Goal: Navigation & Orientation: Find specific page/section

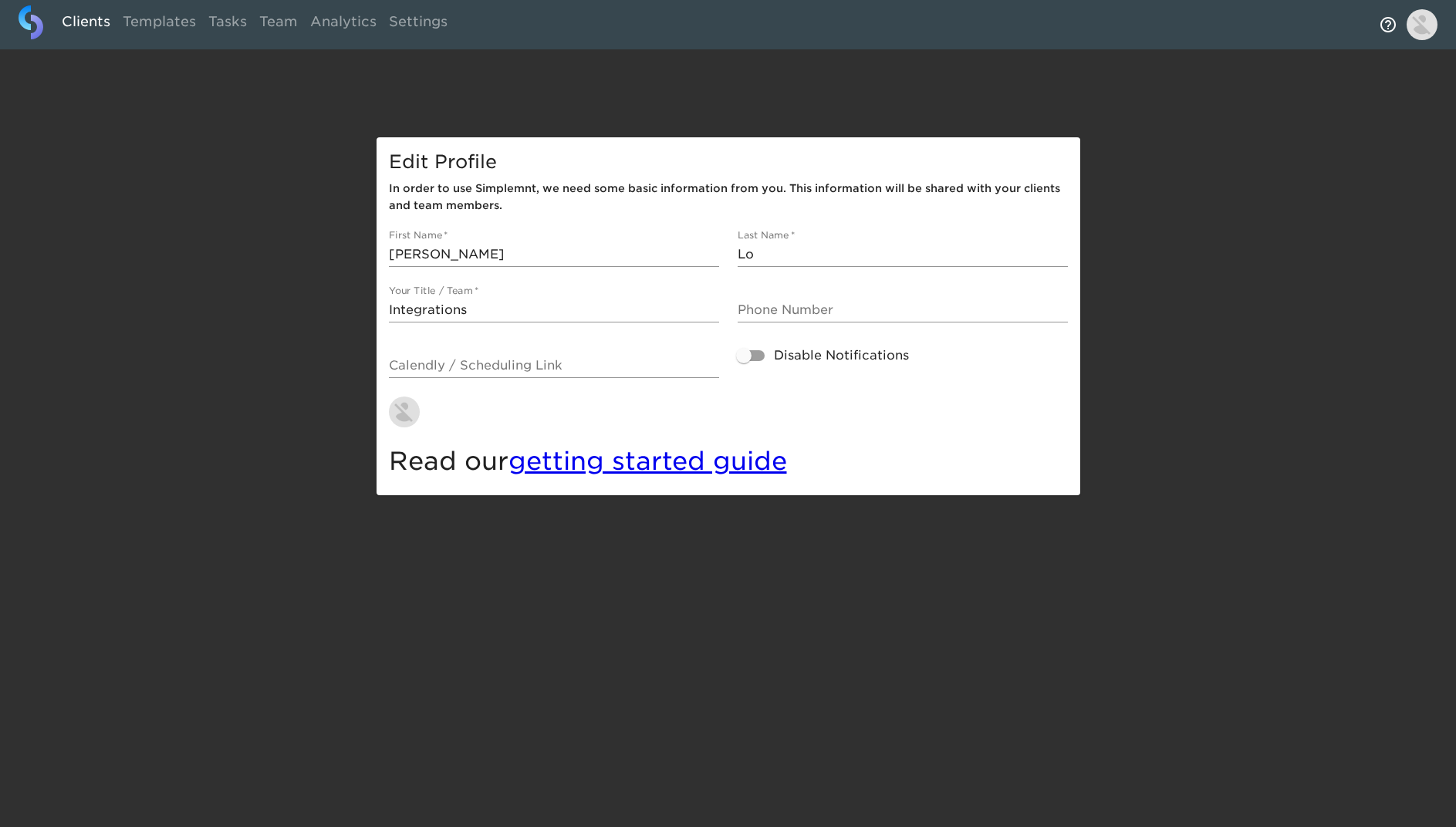
click at [87, 16] on link "Clients" at bounding box center [86, 24] width 61 height 38
select select "10"
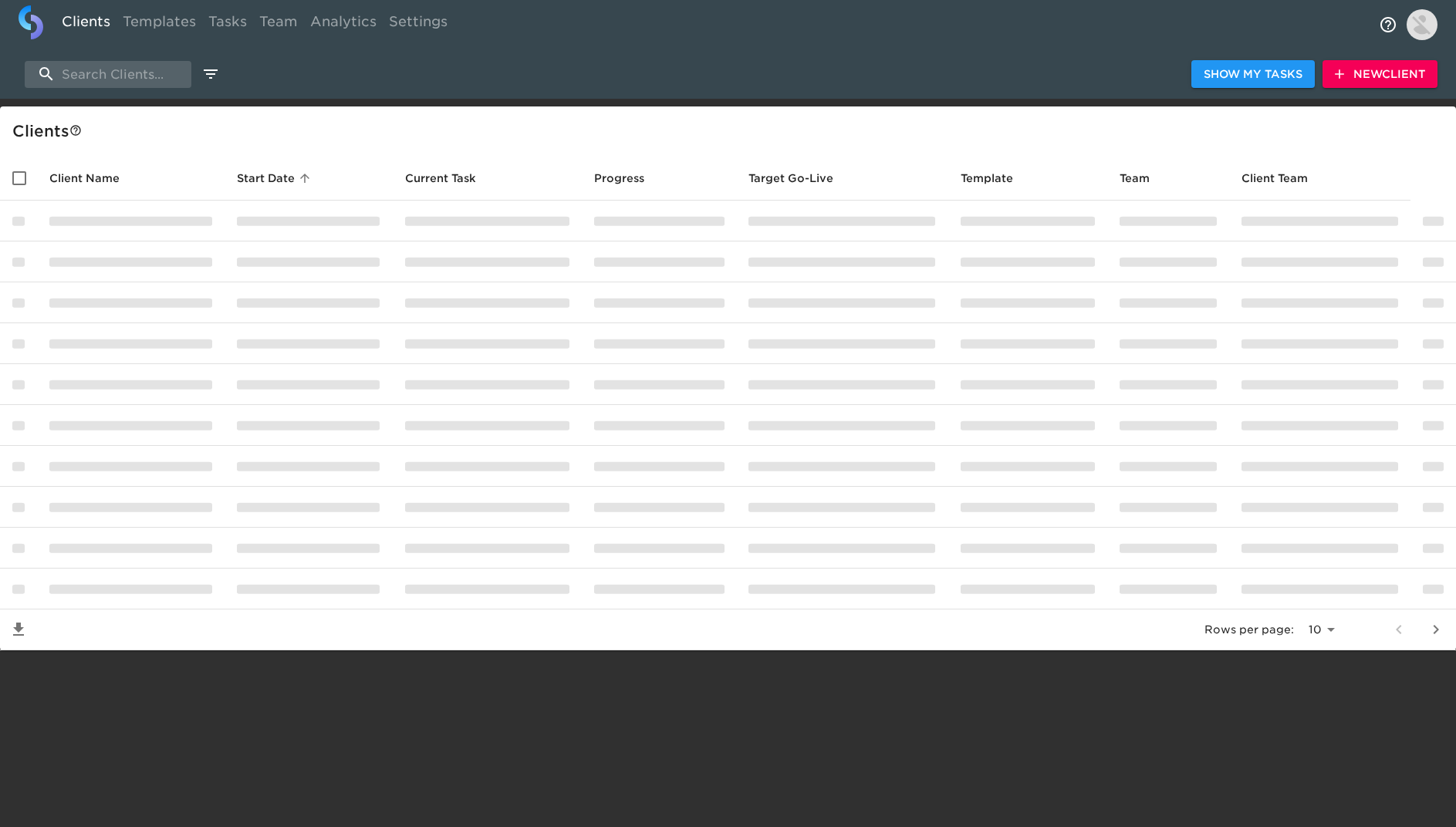
click at [83, 21] on link "Clients" at bounding box center [86, 24] width 61 height 38
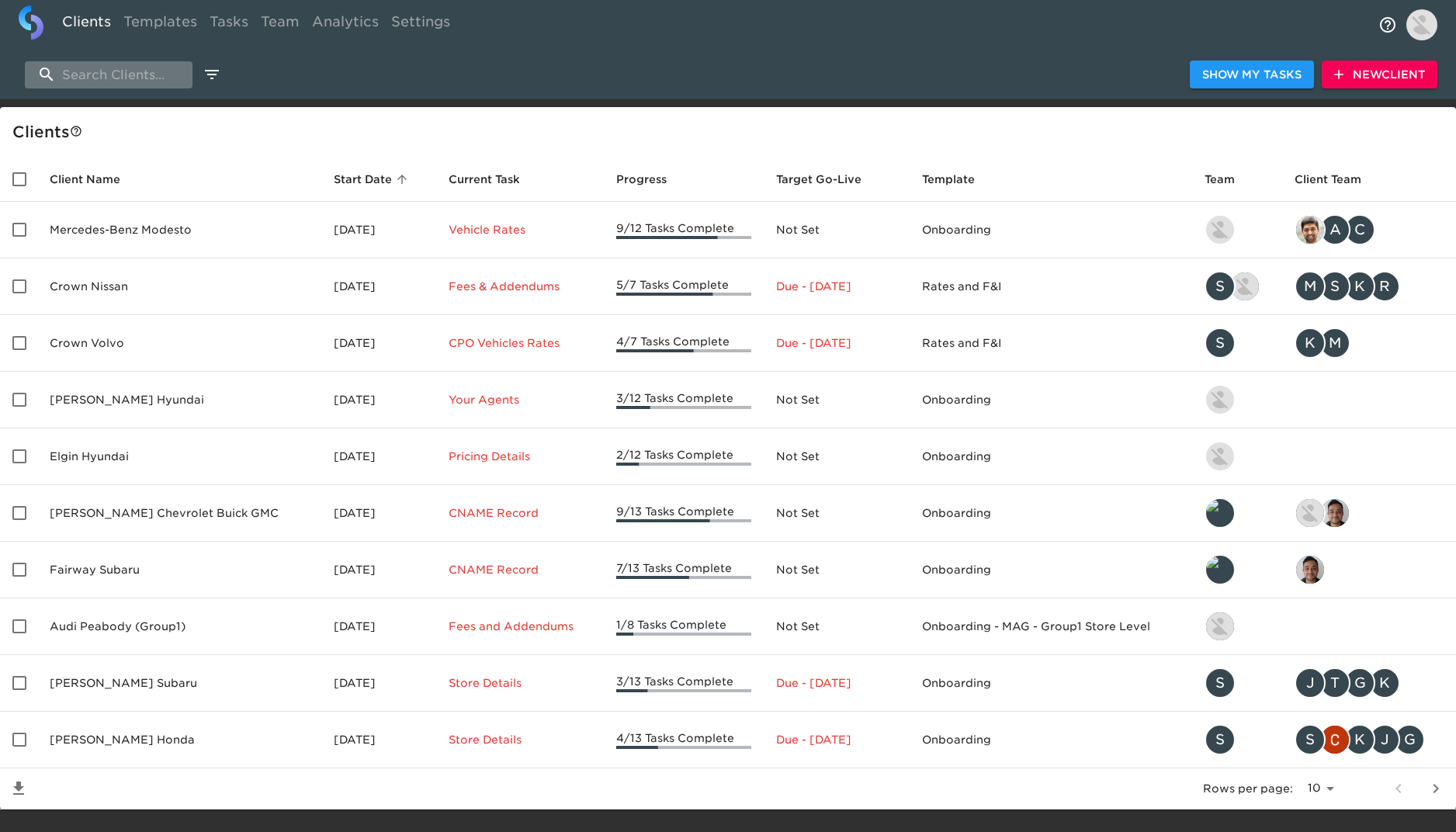
click at [95, 74] on input "search" at bounding box center [109, 75] width 168 height 27
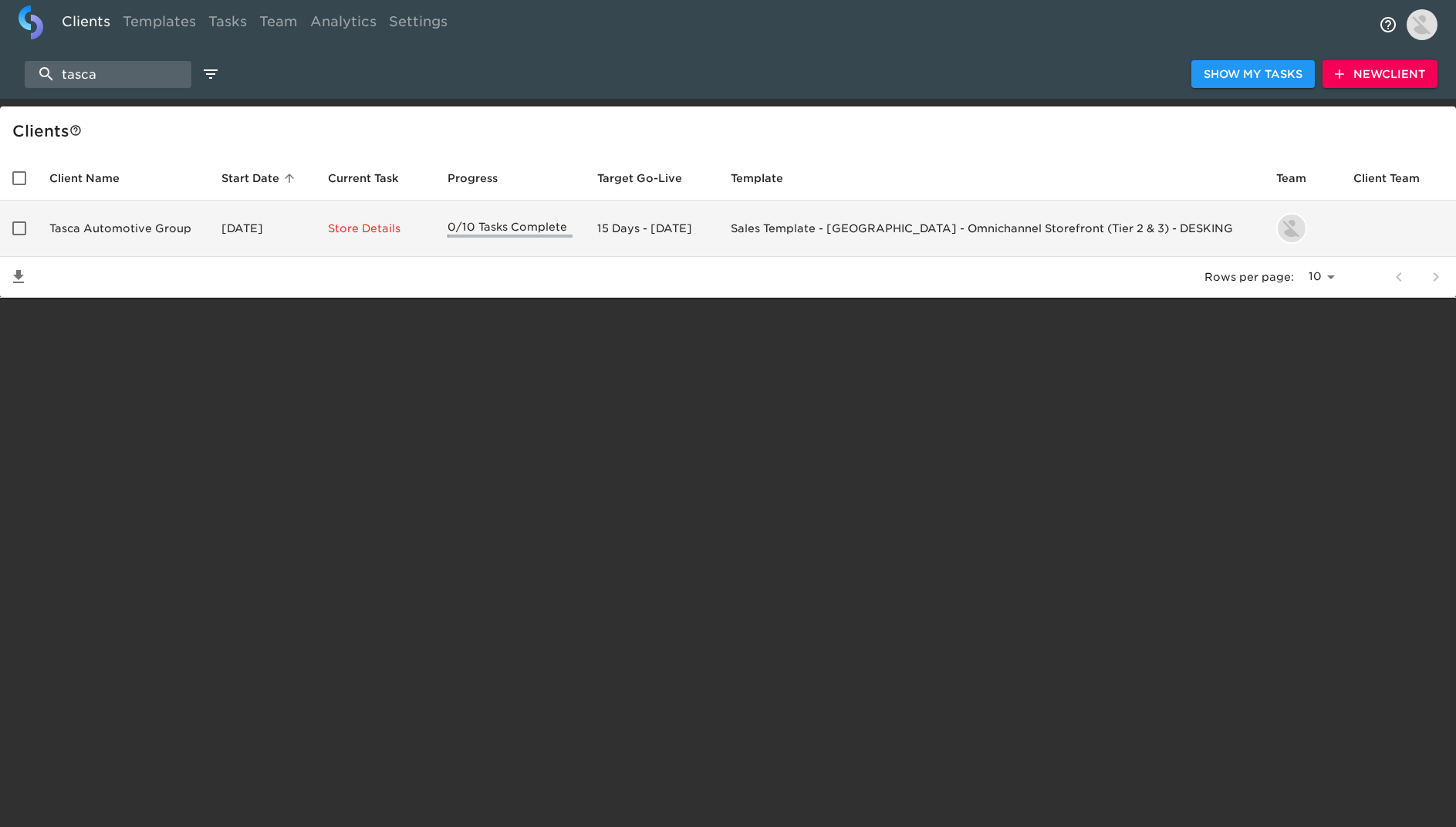
type input "tasca"
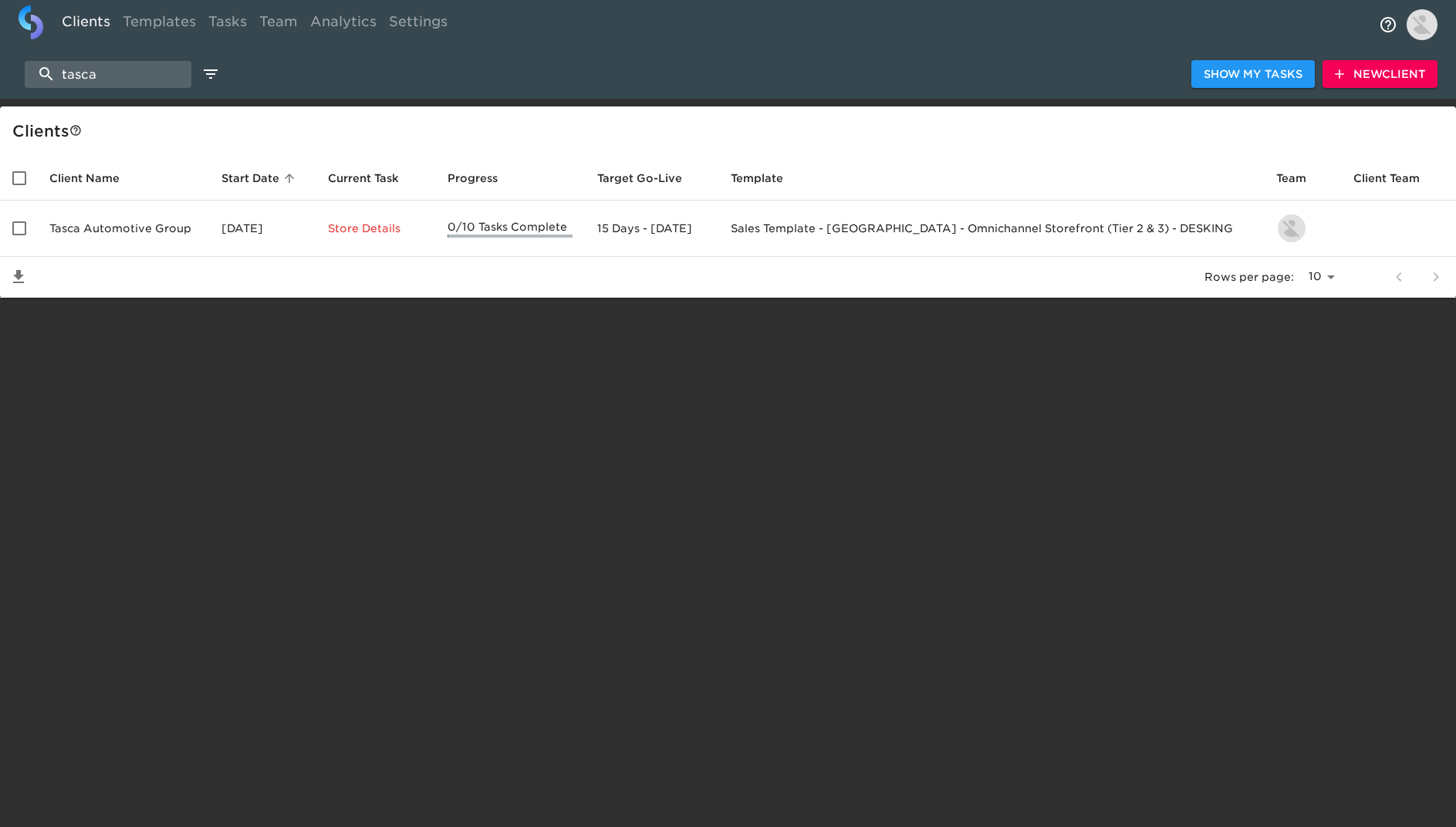
click at [130, 231] on td "Tasca Automotive Group" at bounding box center [123, 228] width 172 height 56
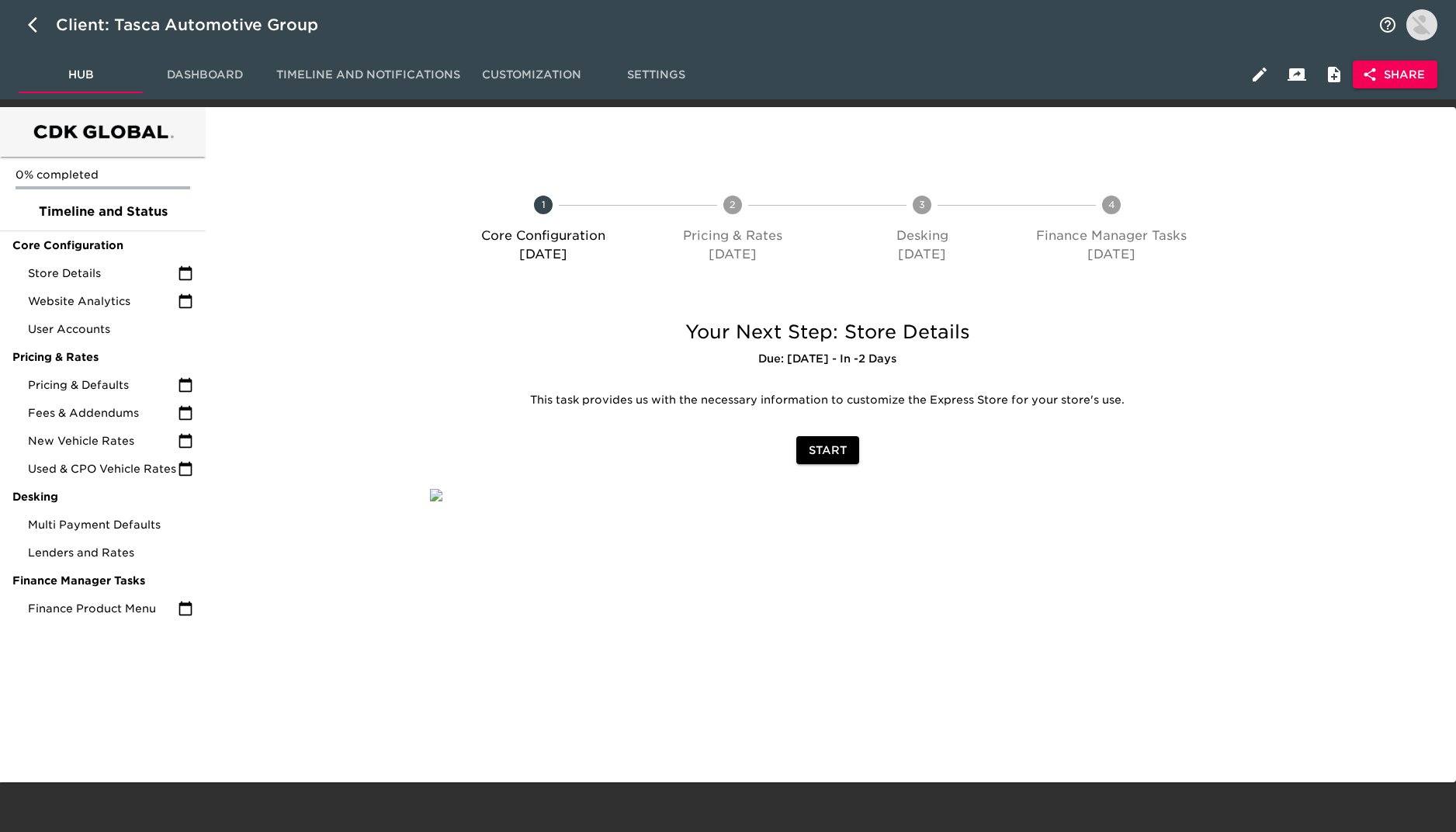
click at [700, 487] on div at bounding box center [827, 499] width 819 height 48
click at [97, 278] on span "Store Details" at bounding box center [103, 272] width 150 height 15
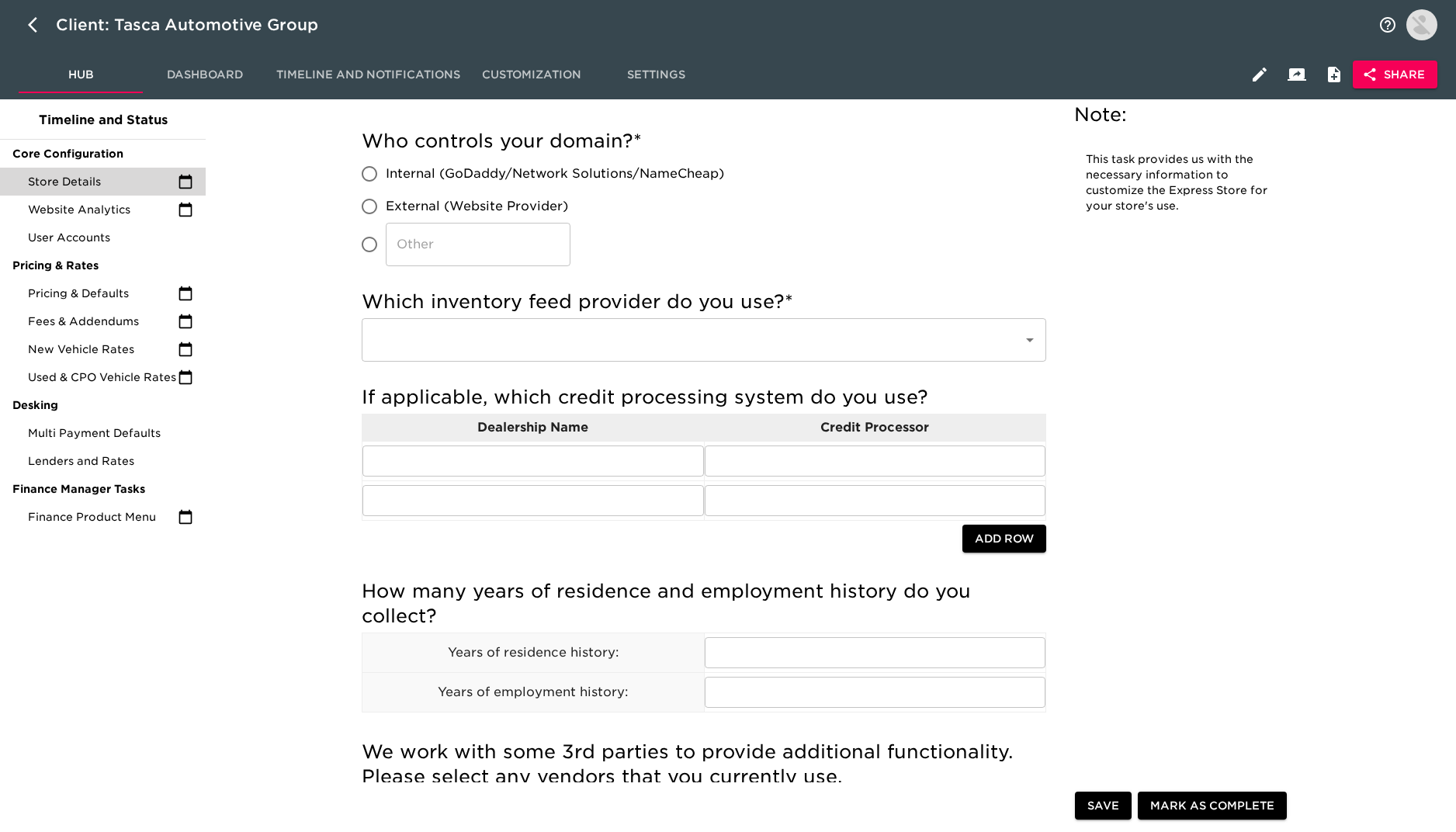
scroll to position [98, 0]
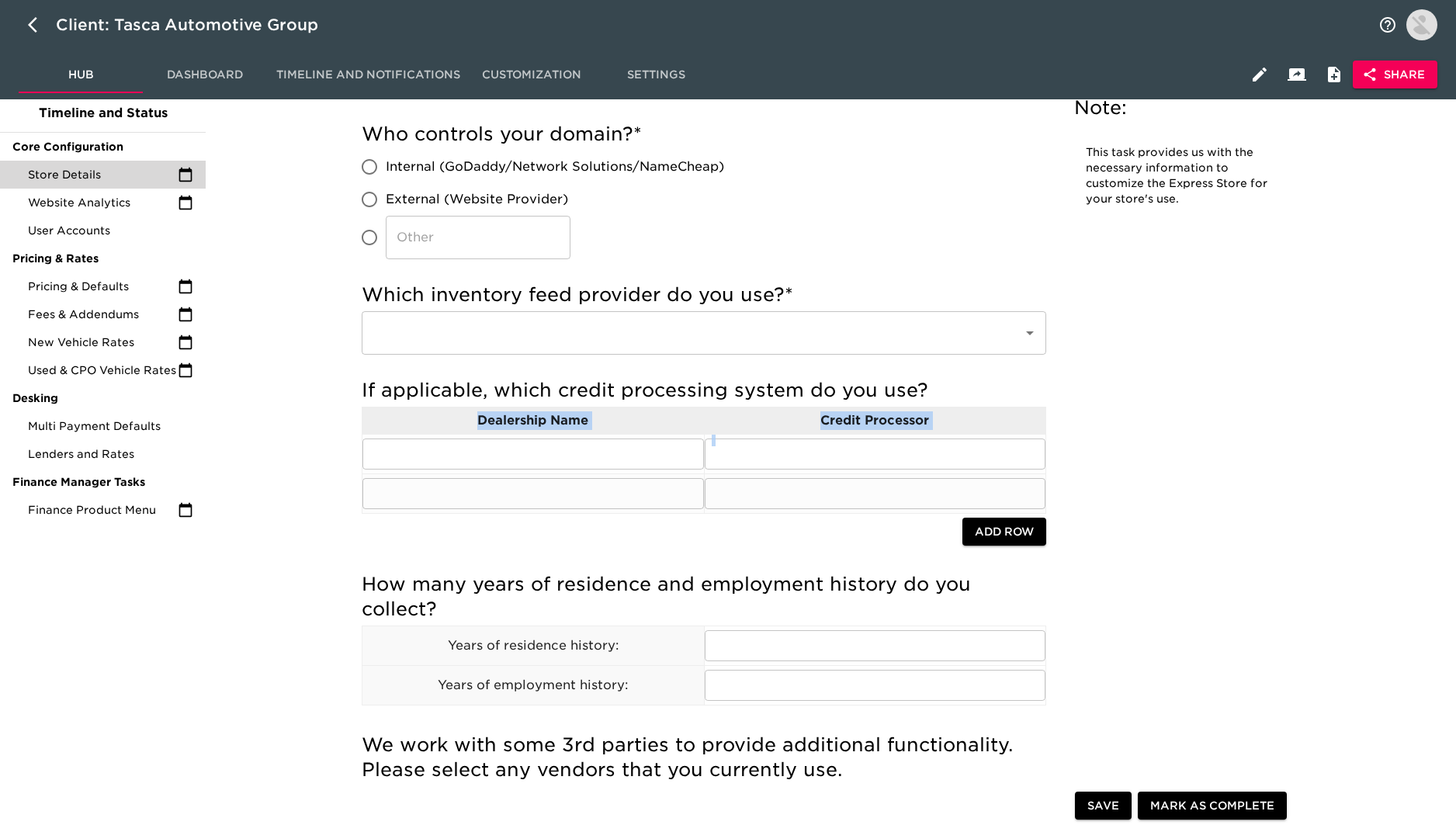
drag, startPoint x: 462, startPoint y: 416, endPoint x: 848, endPoint y: 510, distance: 397.3
click at [848, 510] on tbody "Dealership Name Credit Processor ​ ​ ​ ​" at bounding box center [704, 460] width 684 height 106
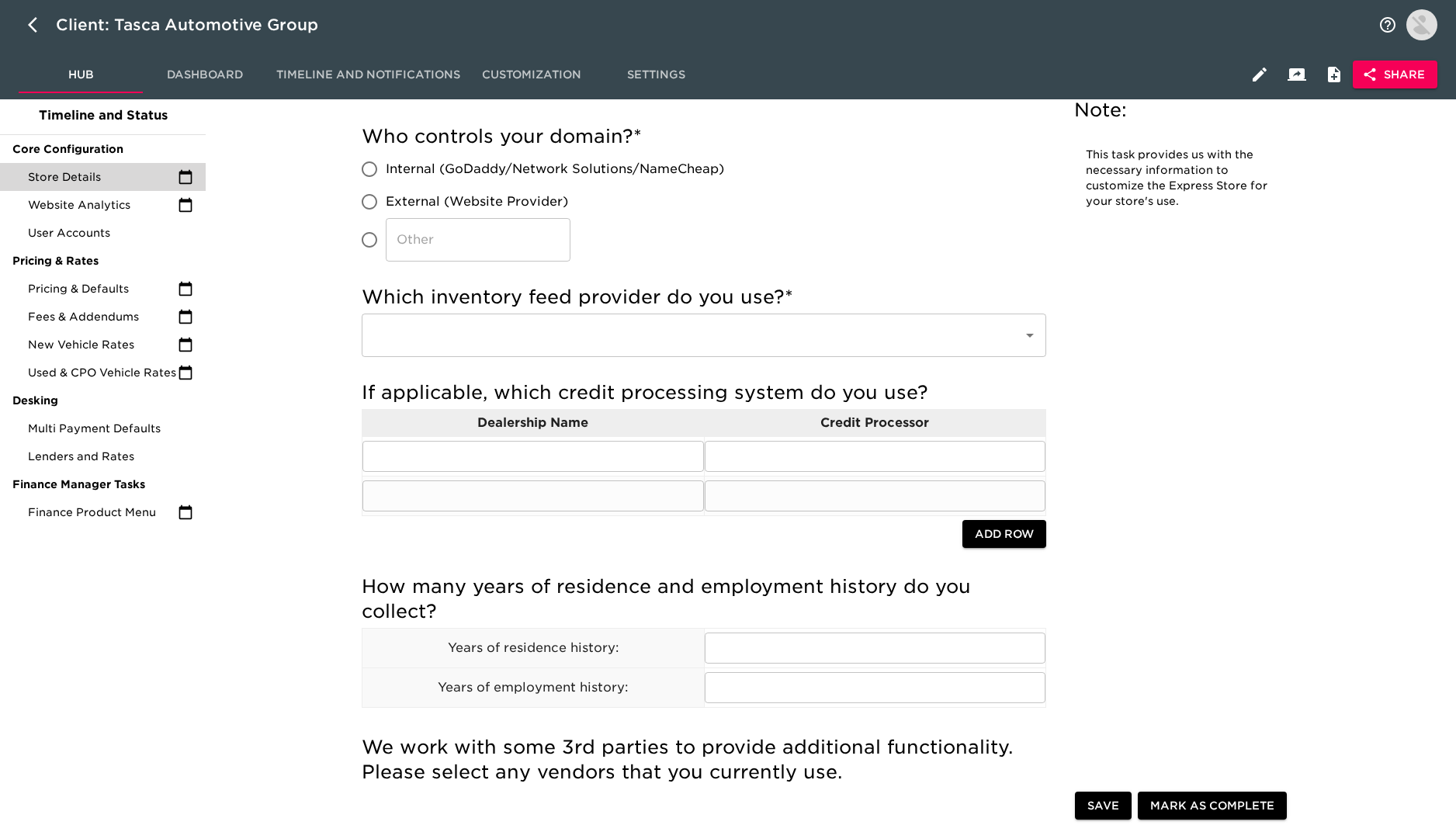
click at [820, 515] on table "Dealership Name Credit Processor ​ ​ ​ ​" at bounding box center [704, 462] width 685 height 107
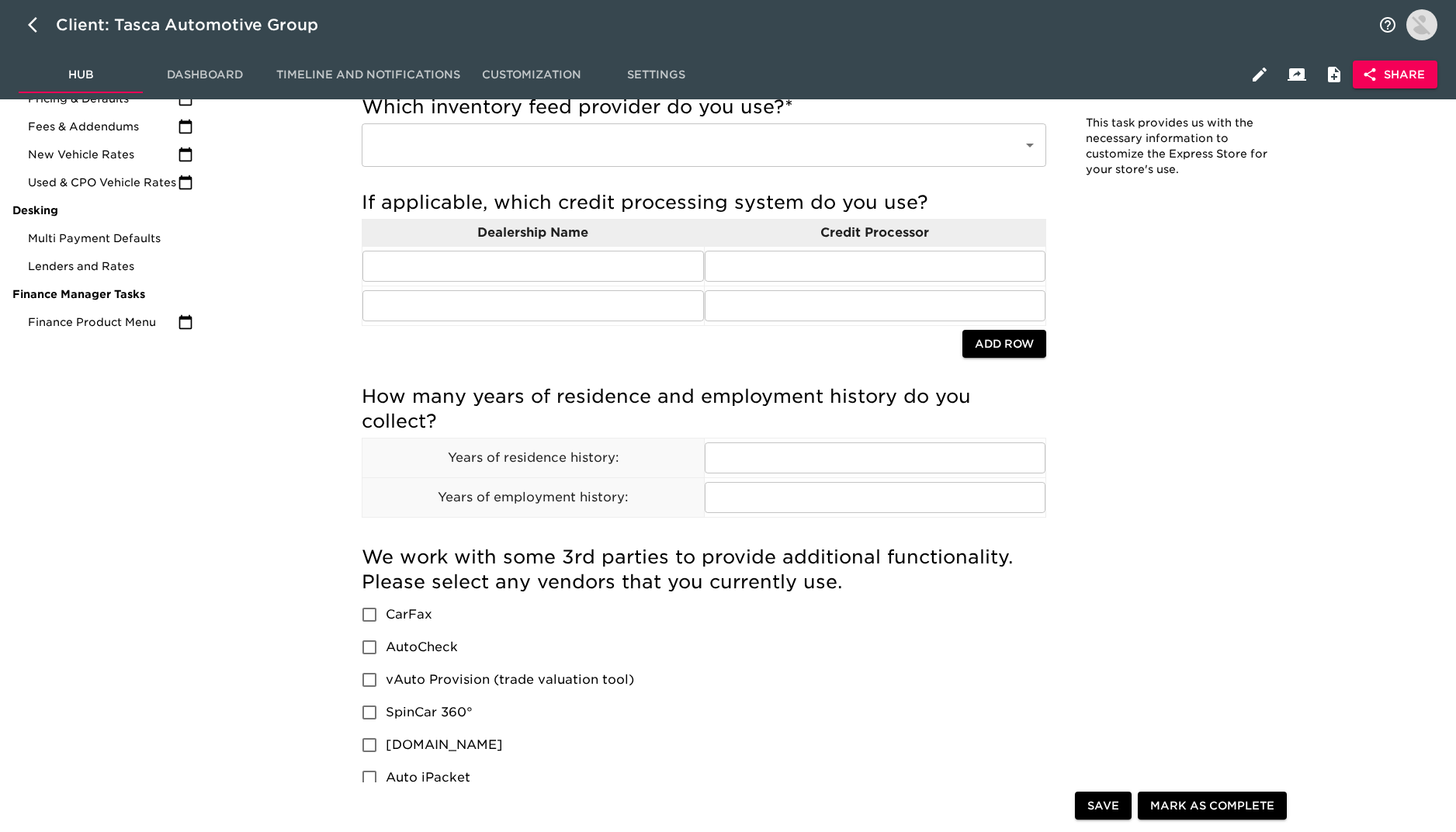
scroll to position [0, 0]
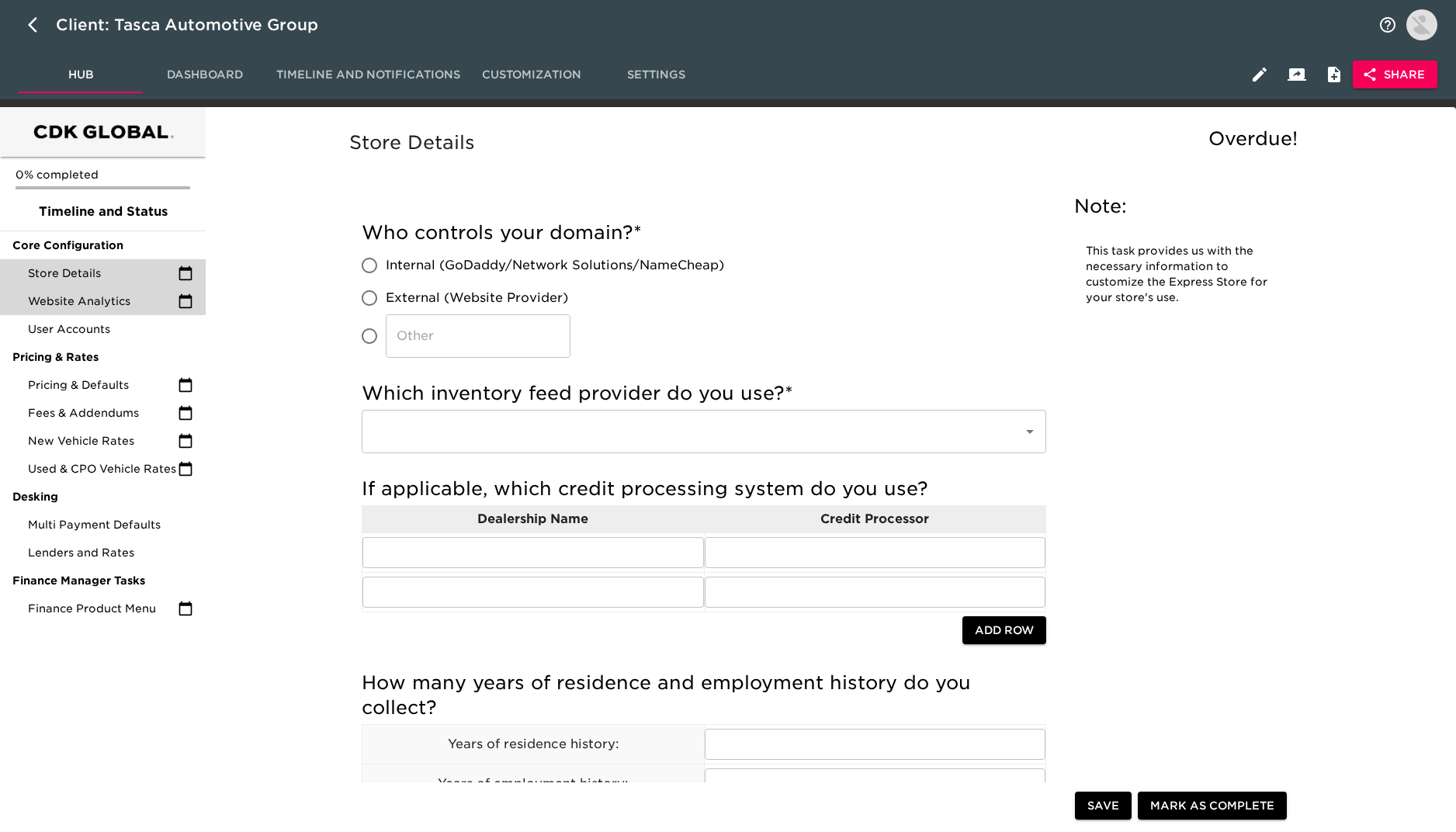
click at [114, 300] on span "Website Analytics" at bounding box center [103, 300] width 150 height 15
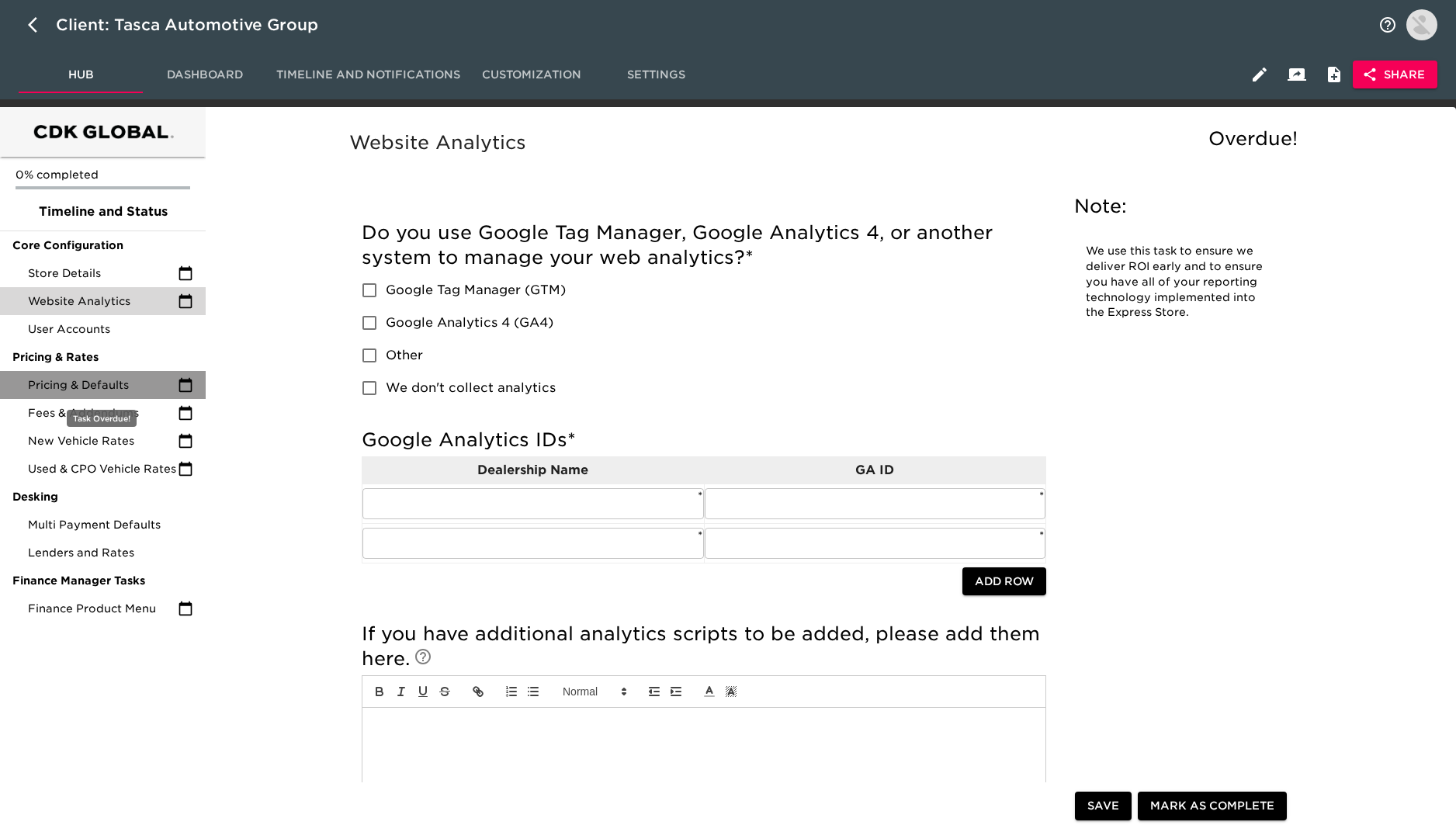
click at [104, 387] on span "Pricing & Defaults" at bounding box center [103, 384] width 150 height 15
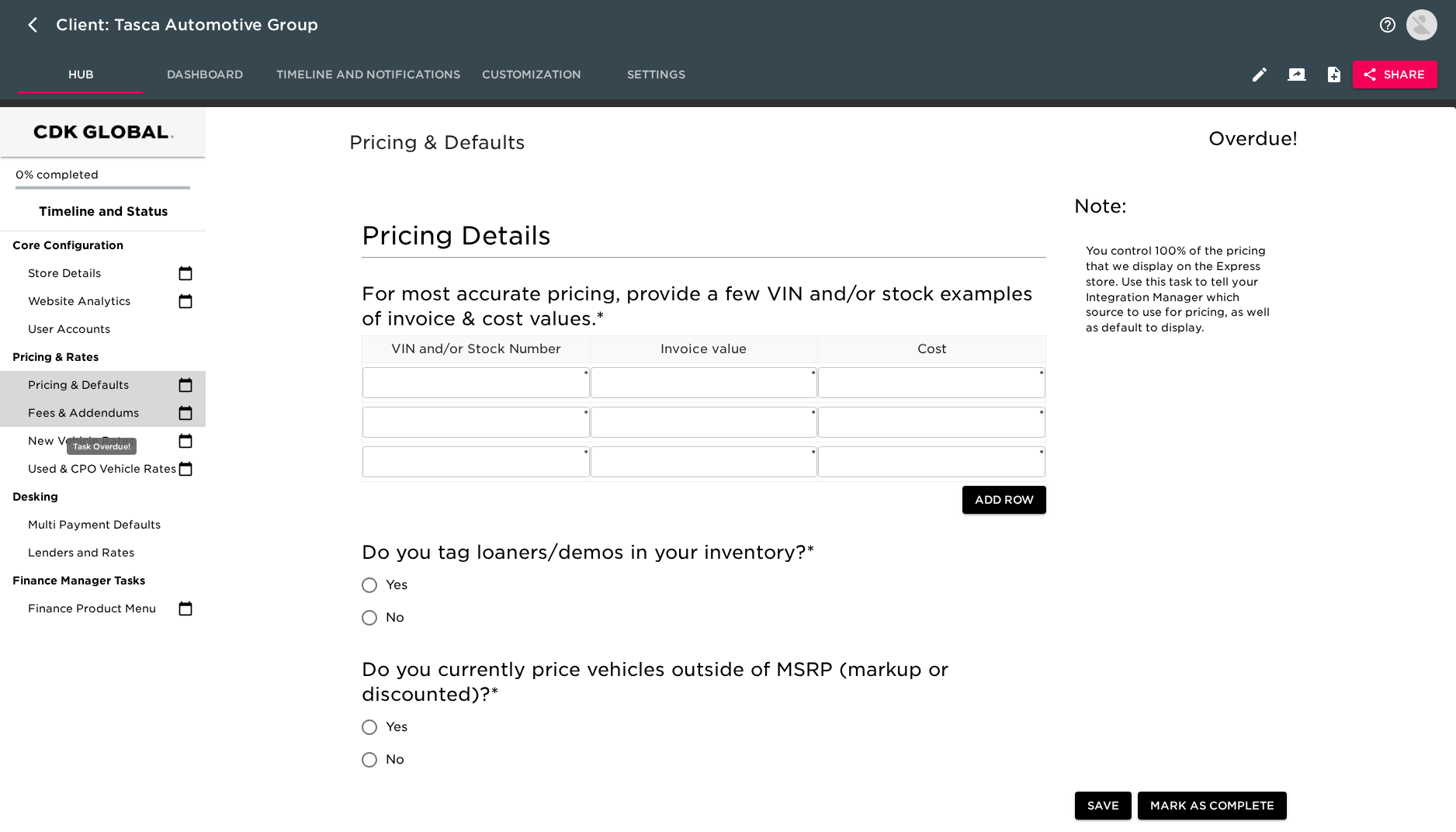
click at [140, 411] on span "Fees & Addendums" at bounding box center [103, 412] width 150 height 15
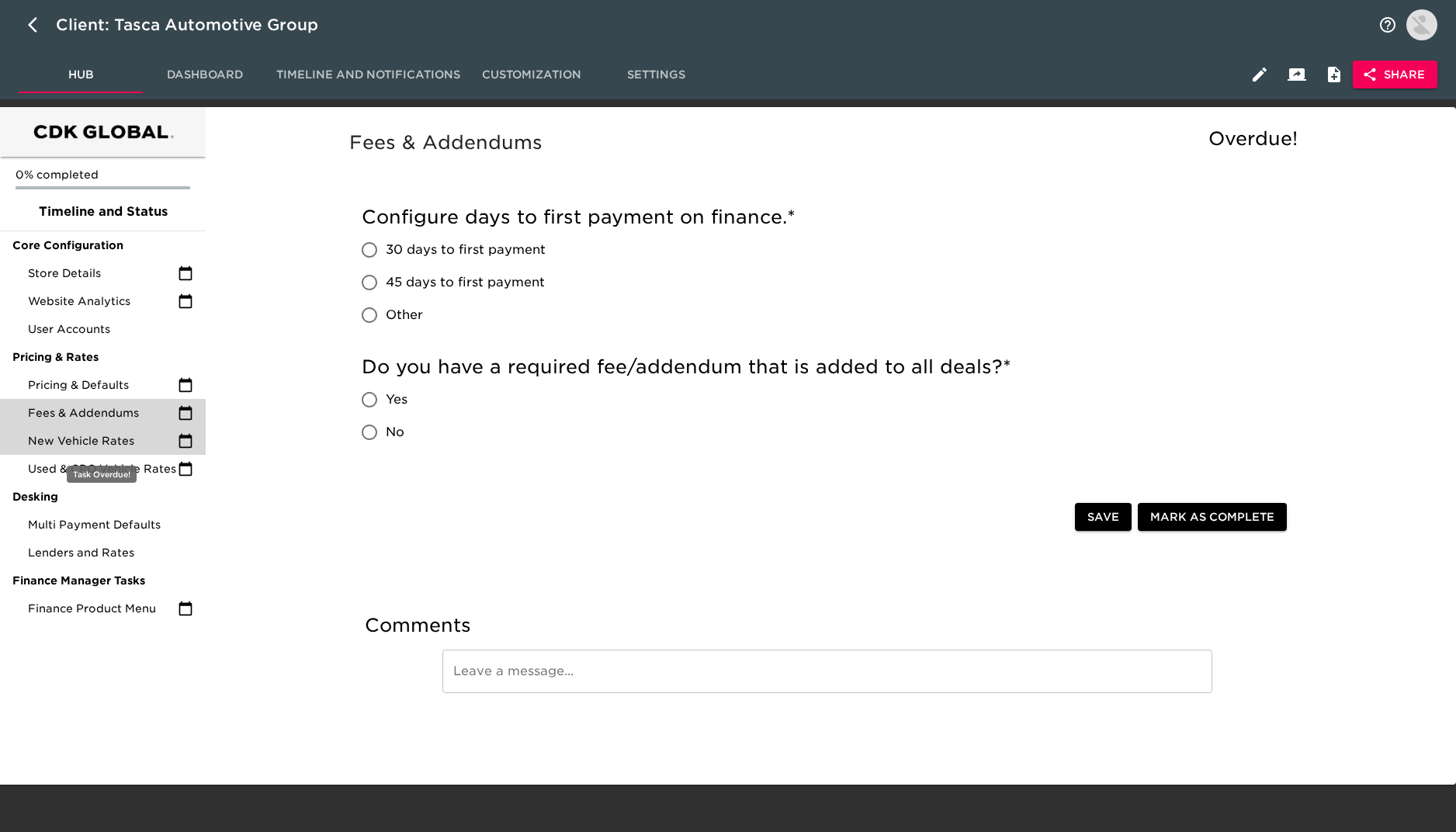
click at [125, 448] on span "New Vehicle Rates" at bounding box center [103, 440] width 150 height 15
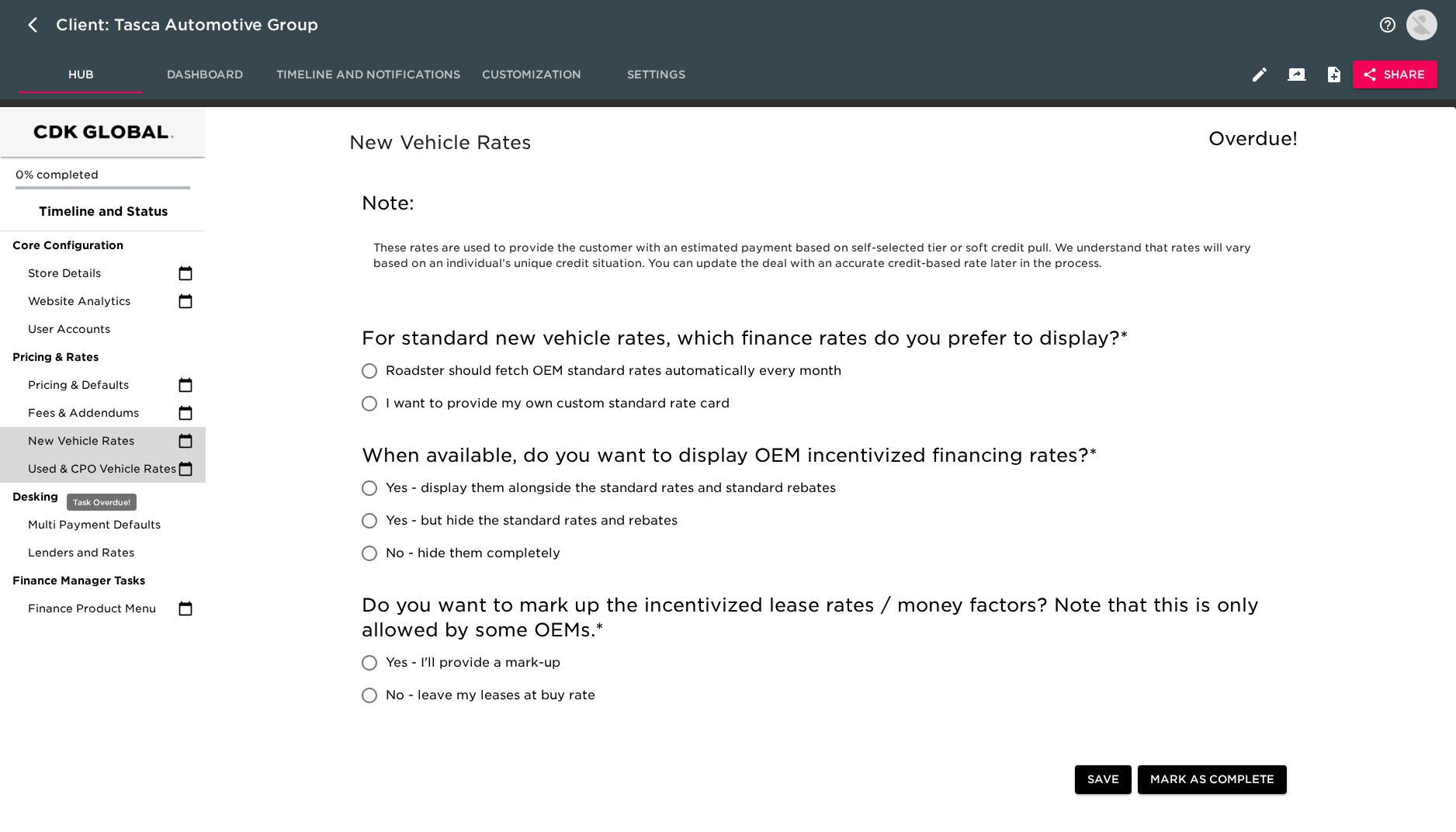
click at [122, 459] on div "Used & CPO Vehicle Rates" at bounding box center [102, 468] width 205 height 28
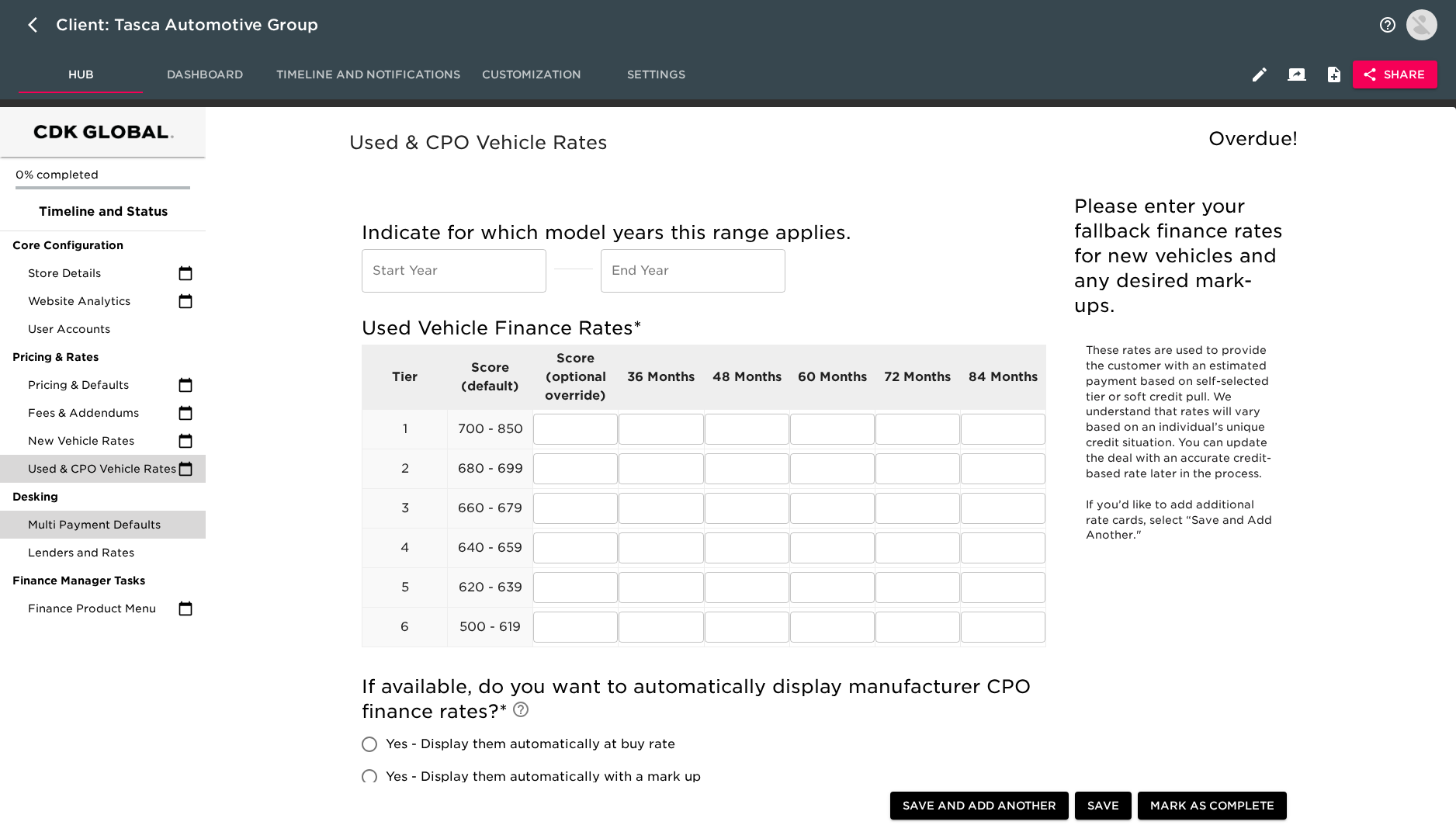
click at [138, 523] on span "Multi Payment Defaults" at bounding box center [110, 524] width 165 height 15
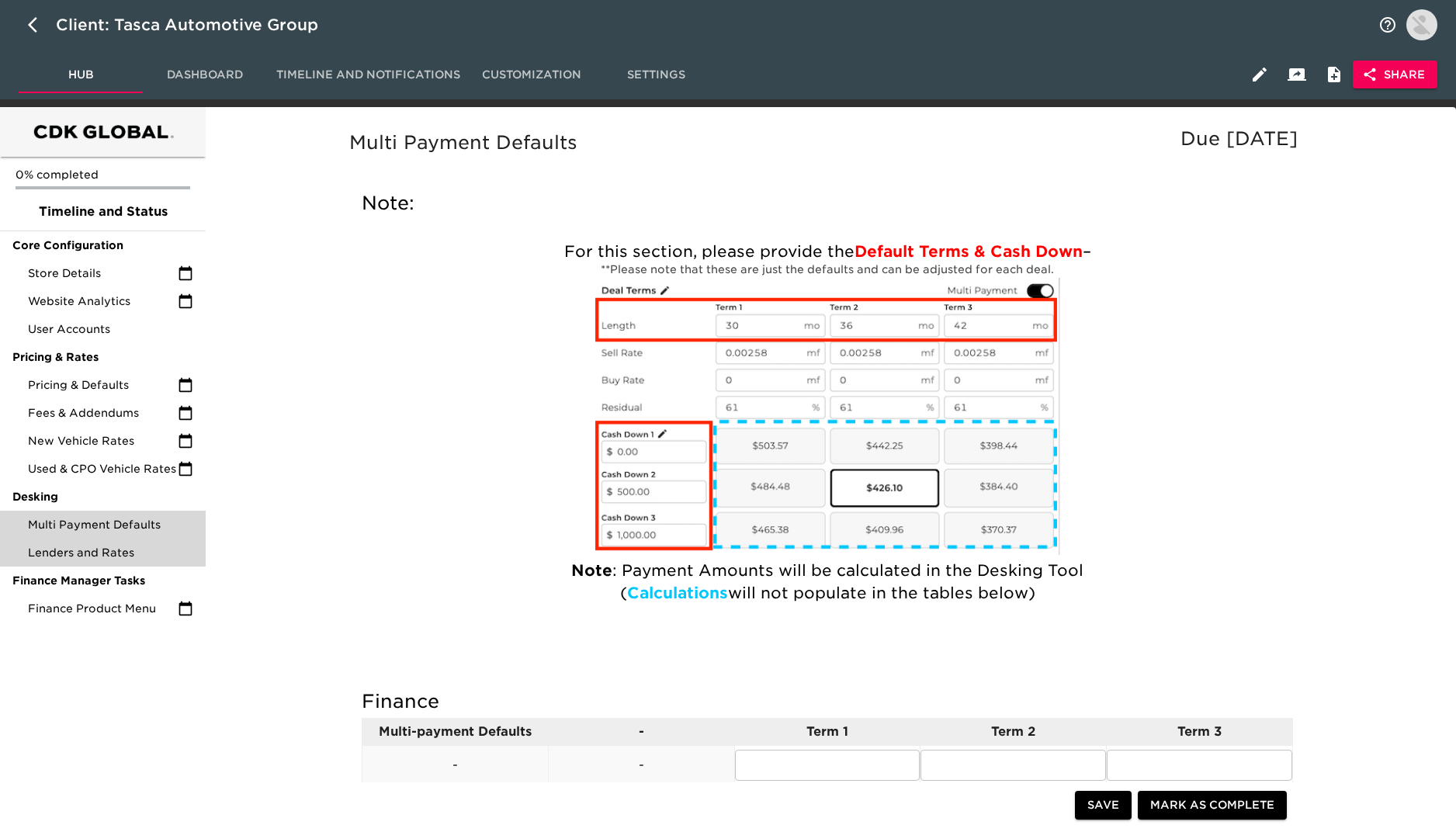
click at [105, 559] on span "Lenders and Rates" at bounding box center [110, 552] width 165 height 15
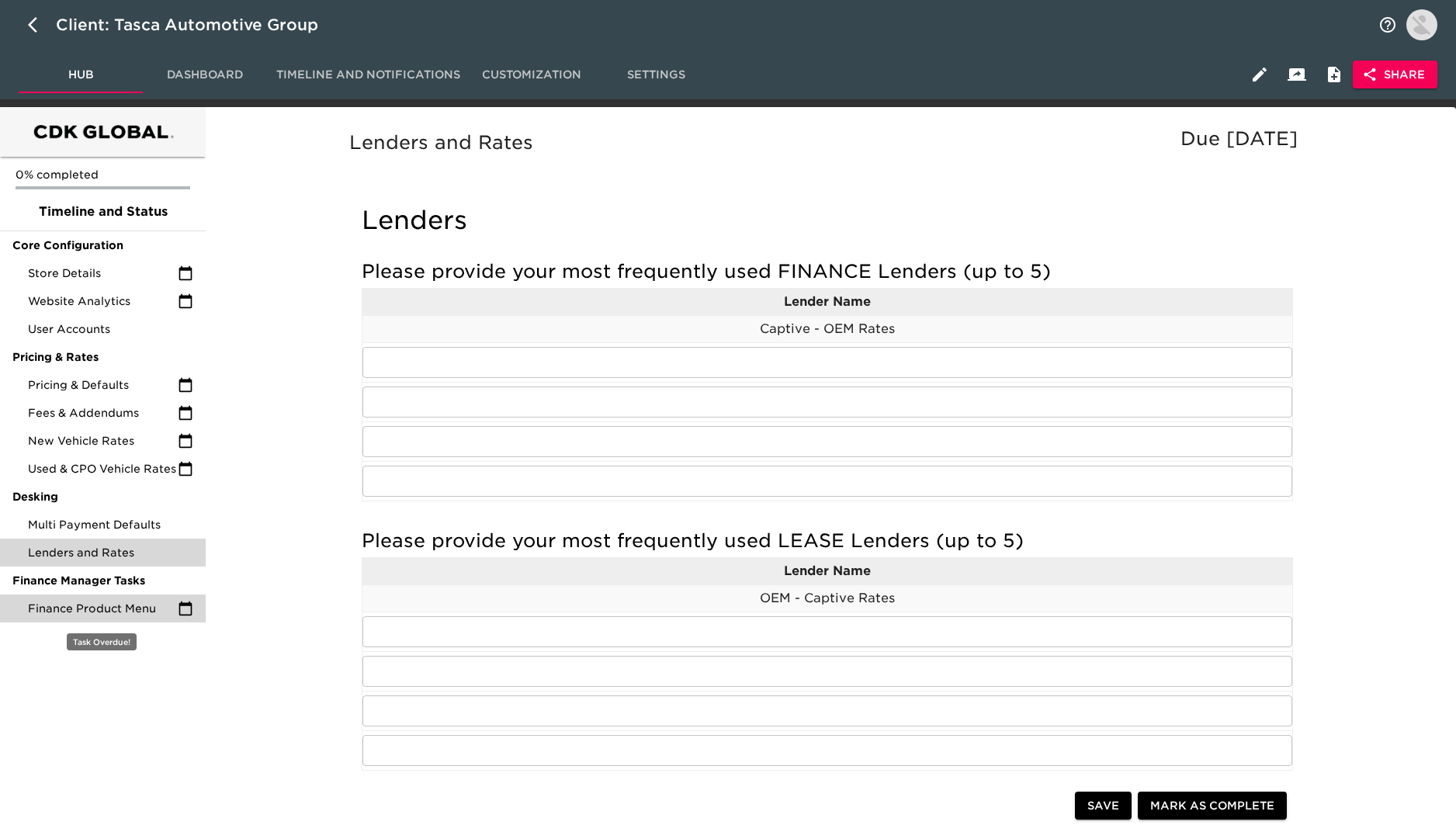
drag, startPoint x: 139, startPoint y: 611, endPoint x: 201, endPoint y: 598, distance: 63.3
click at [139, 611] on span "Finance Product Menu" at bounding box center [103, 608] width 150 height 15
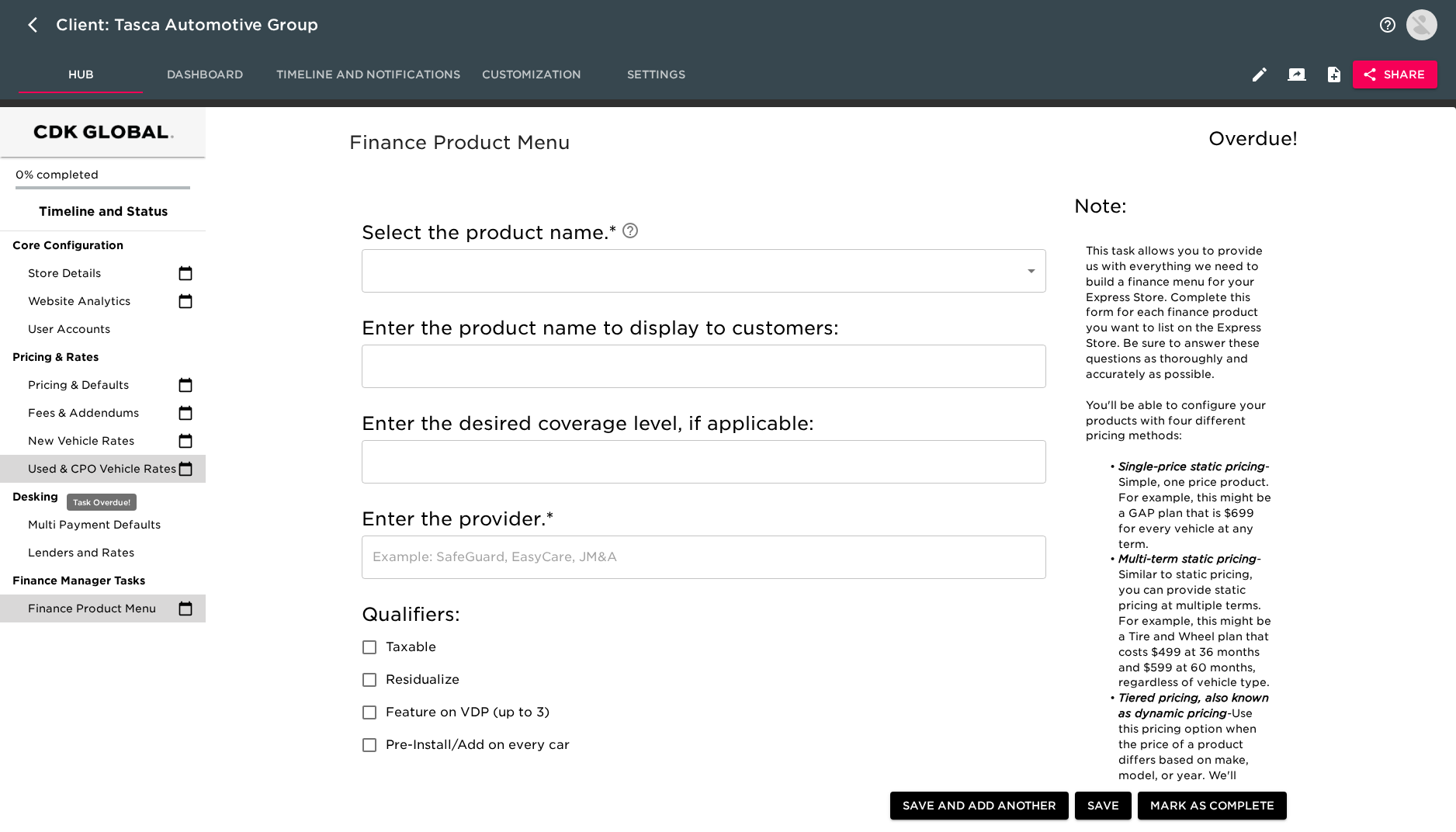
click at [93, 462] on span "Used & CPO Vehicle Rates" at bounding box center [103, 468] width 150 height 15
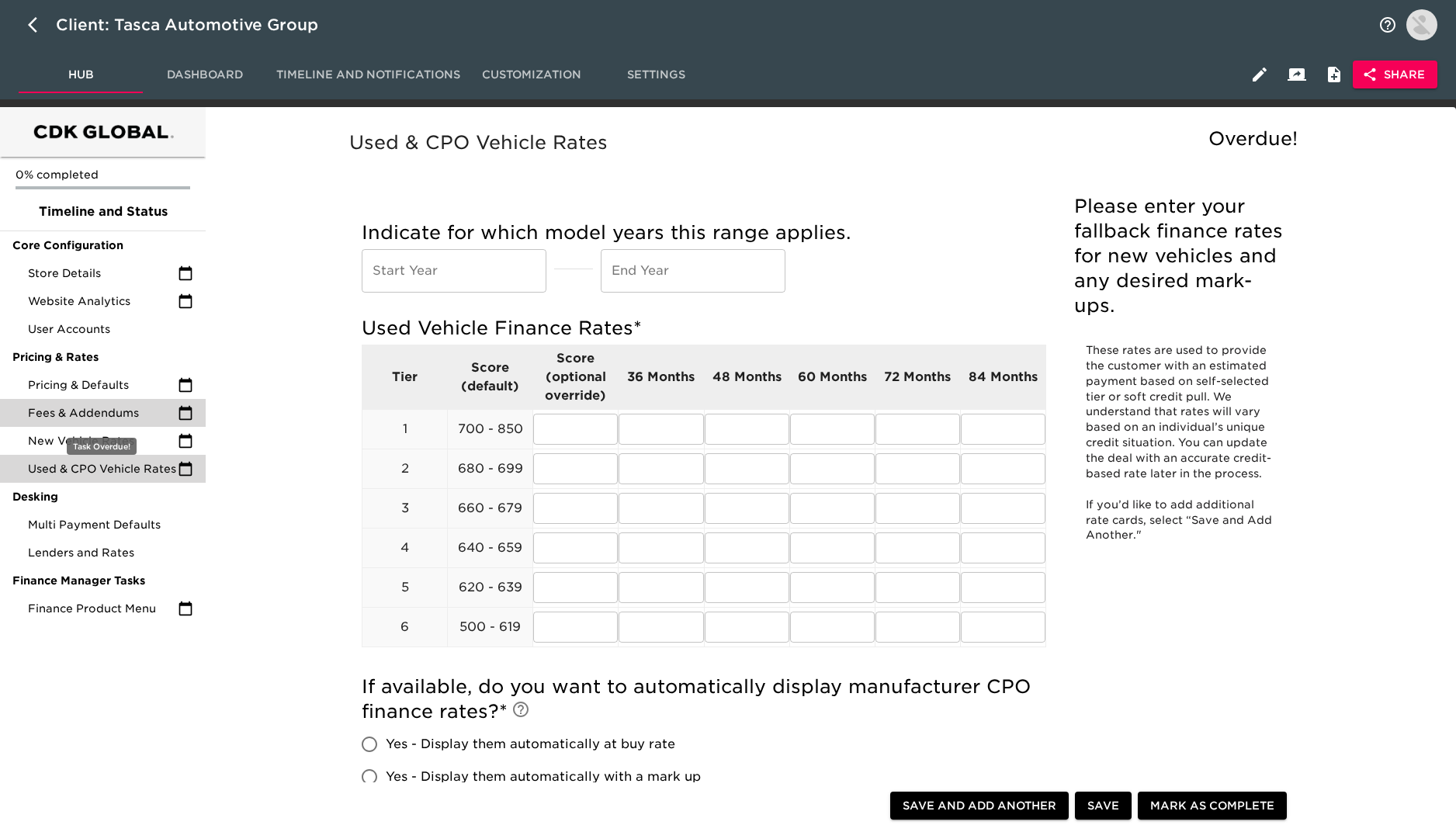
click at [111, 414] on span "Fees & Addendums" at bounding box center [103, 412] width 150 height 15
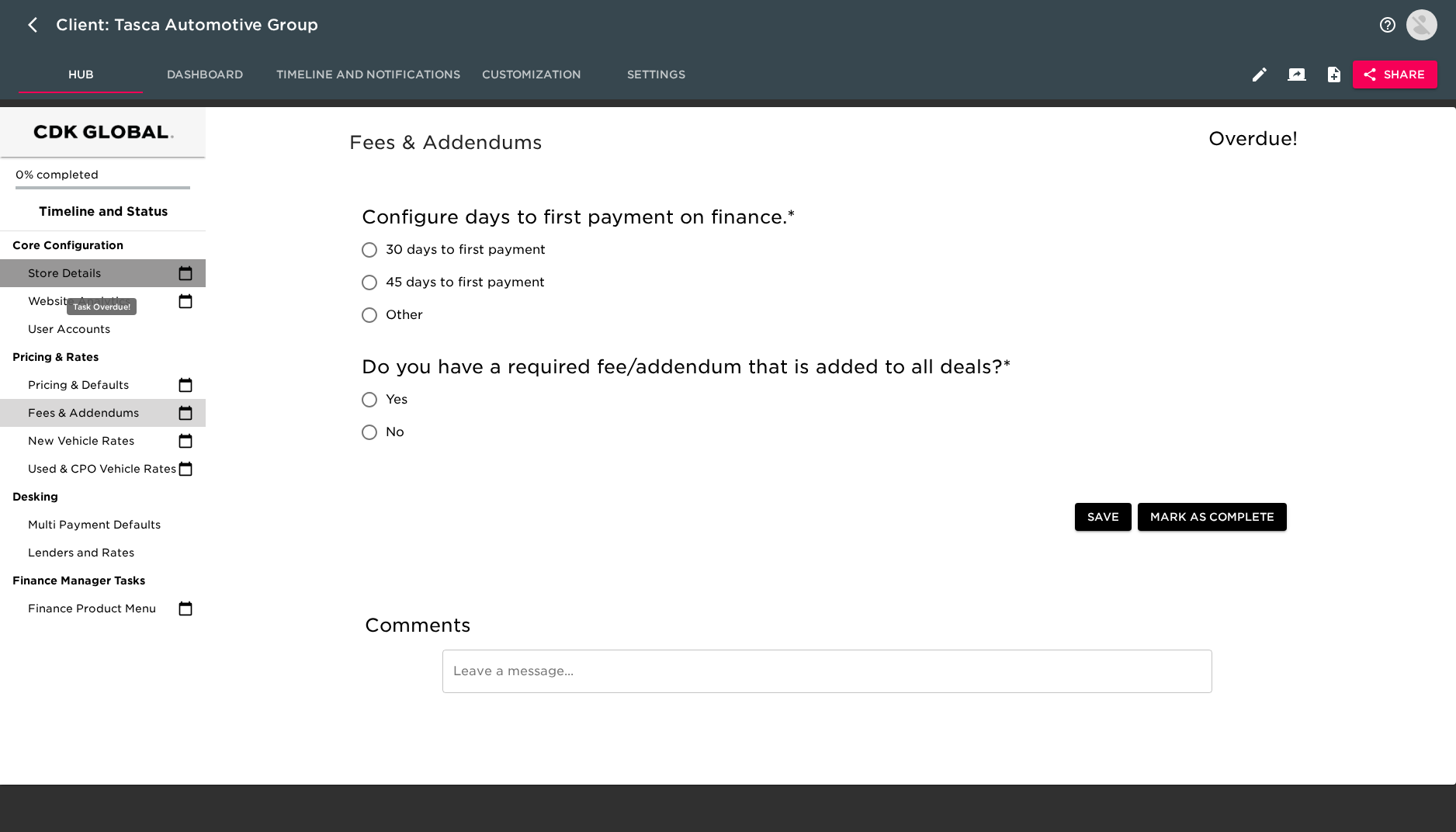
click at [106, 275] on span "Store Details" at bounding box center [103, 272] width 150 height 15
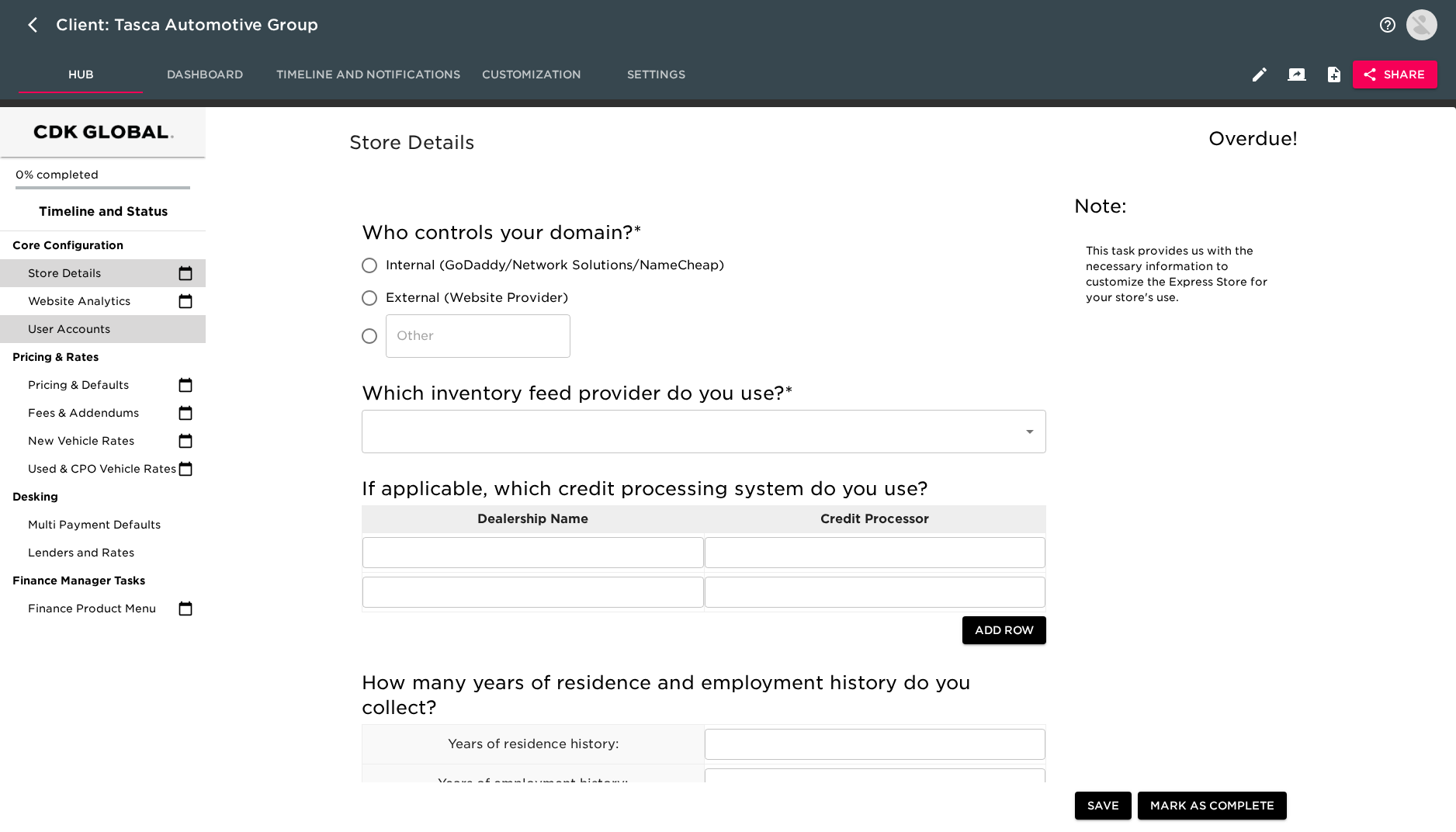
click at [135, 327] on span "User Accounts" at bounding box center [110, 329] width 165 height 15
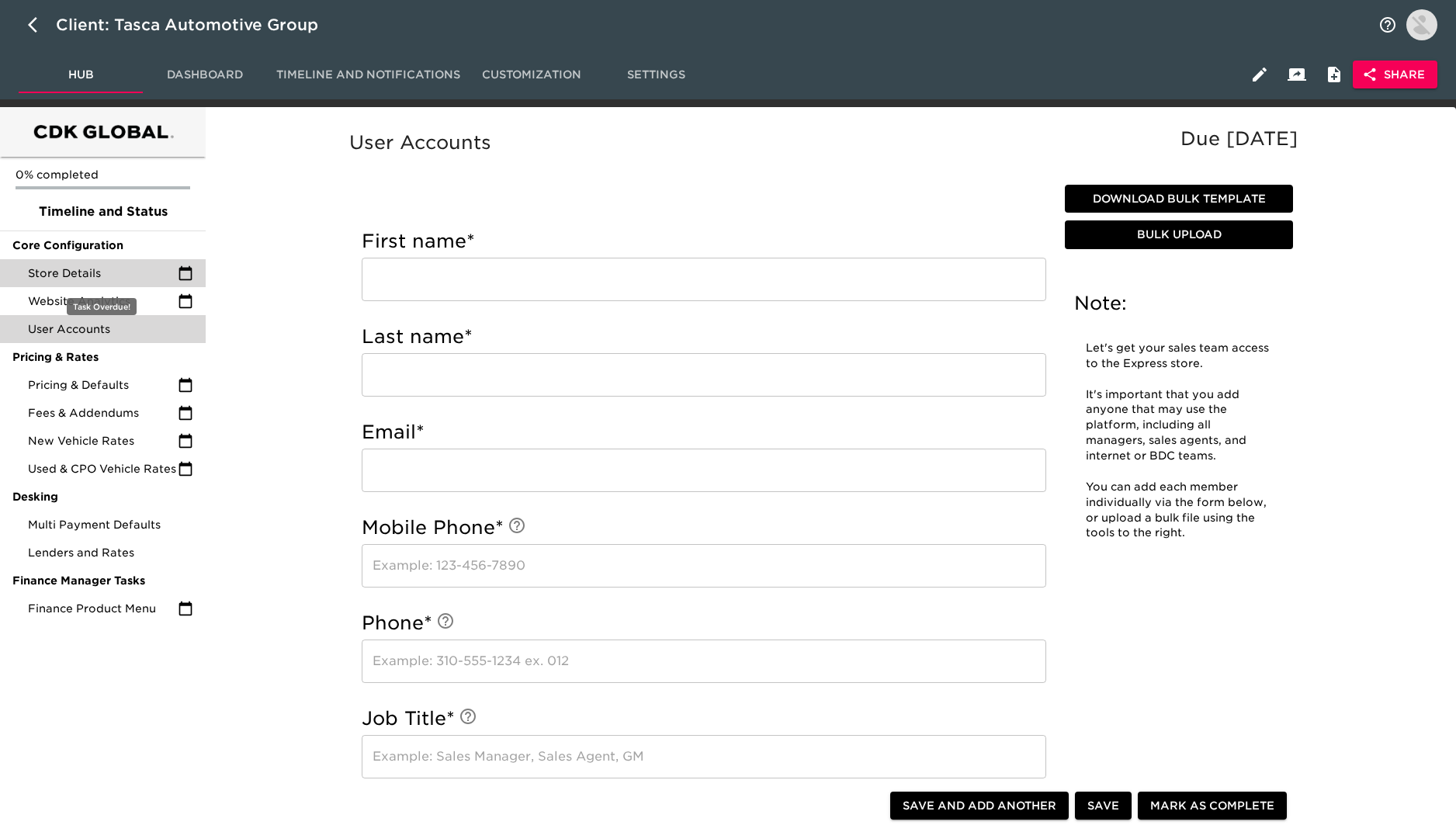
click at [112, 266] on span "Store Details" at bounding box center [103, 272] width 150 height 15
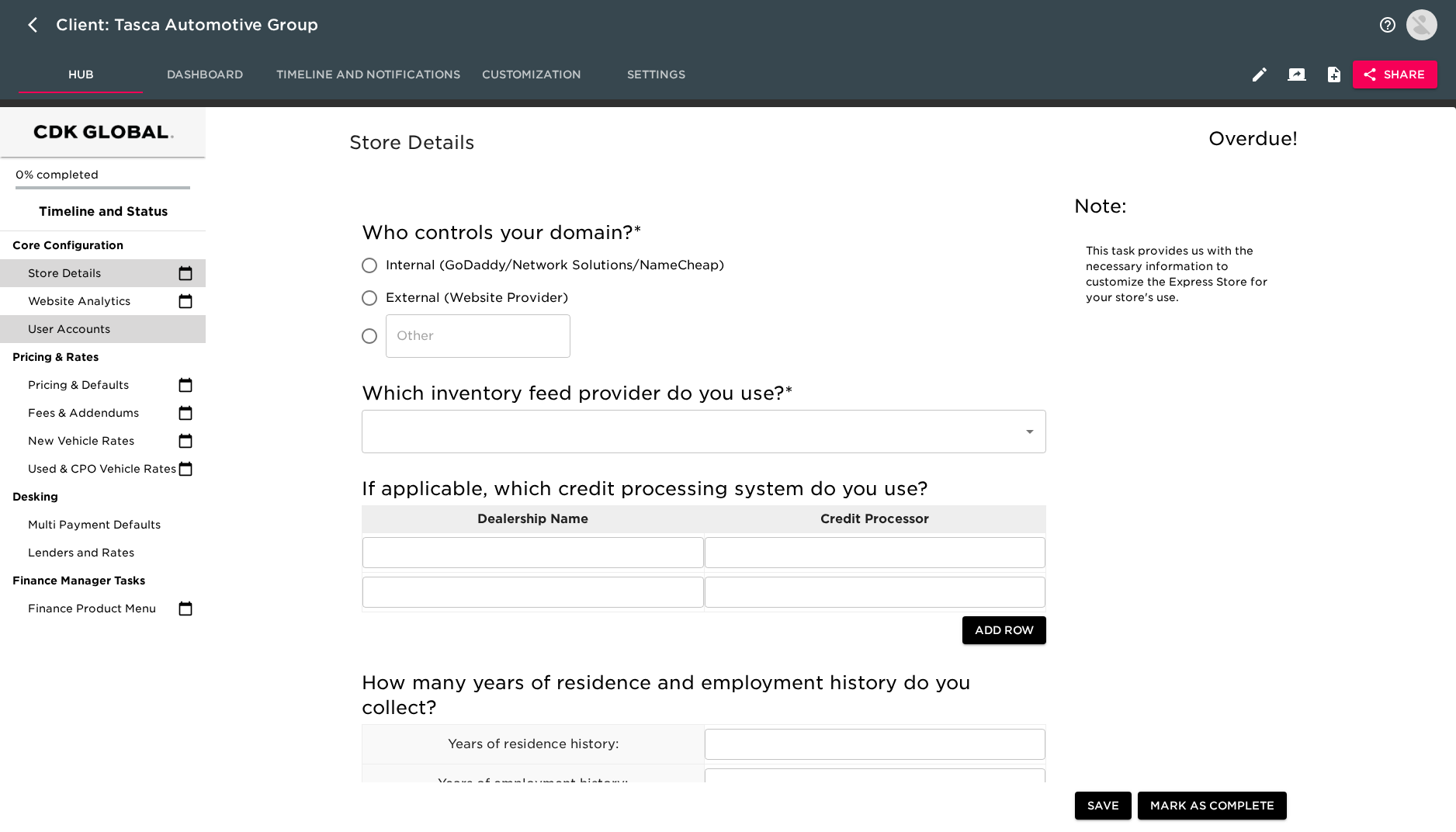
click at [145, 333] on span "User Accounts" at bounding box center [110, 329] width 165 height 15
